Goal: Navigation & Orientation: Understand site structure

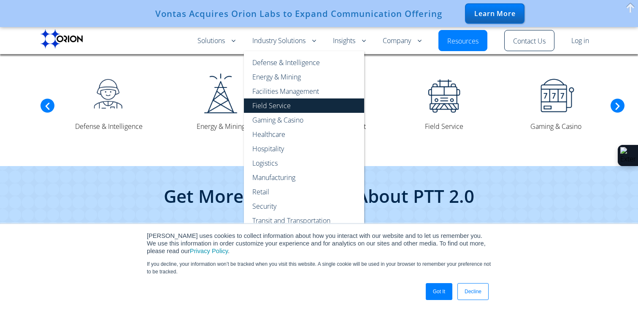
scroll to position [2126, 0]
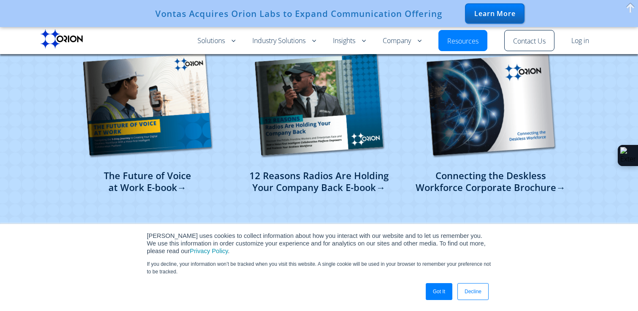
click at [432, 284] on link "Got It" at bounding box center [439, 291] width 27 height 17
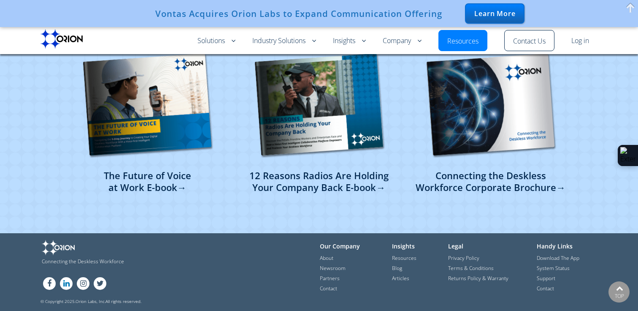
click at [65, 286] on link "LN" at bounding box center [66, 284] width 15 height 6
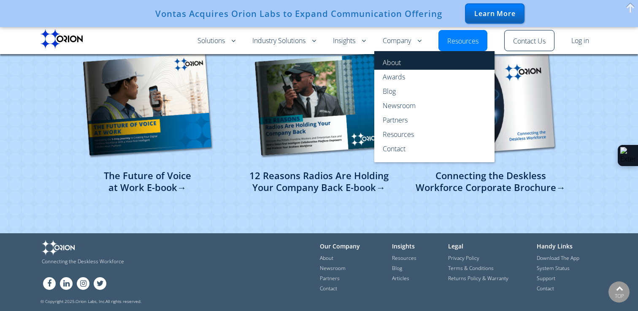
click at [394, 63] on link "About" at bounding box center [434, 60] width 120 height 19
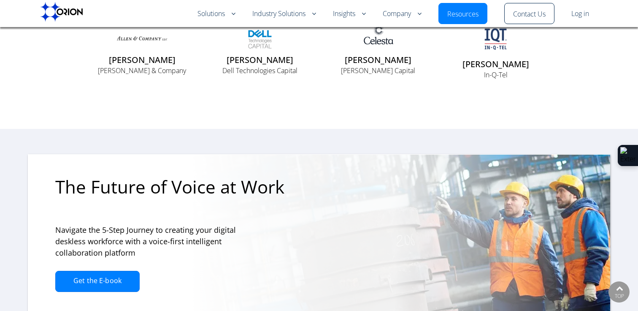
scroll to position [2043, 0]
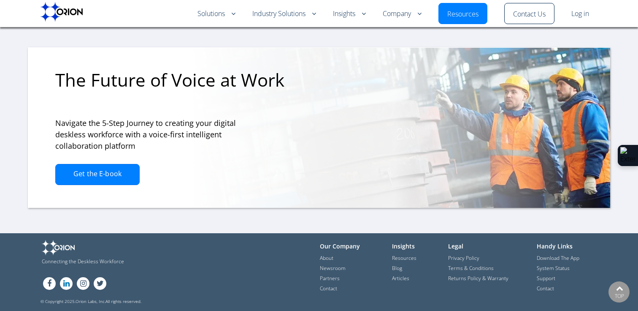
click at [69, 281] on link "LN" at bounding box center [66, 284] width 15 height 6
